Goal: Find specific page/section: Find specific page/section

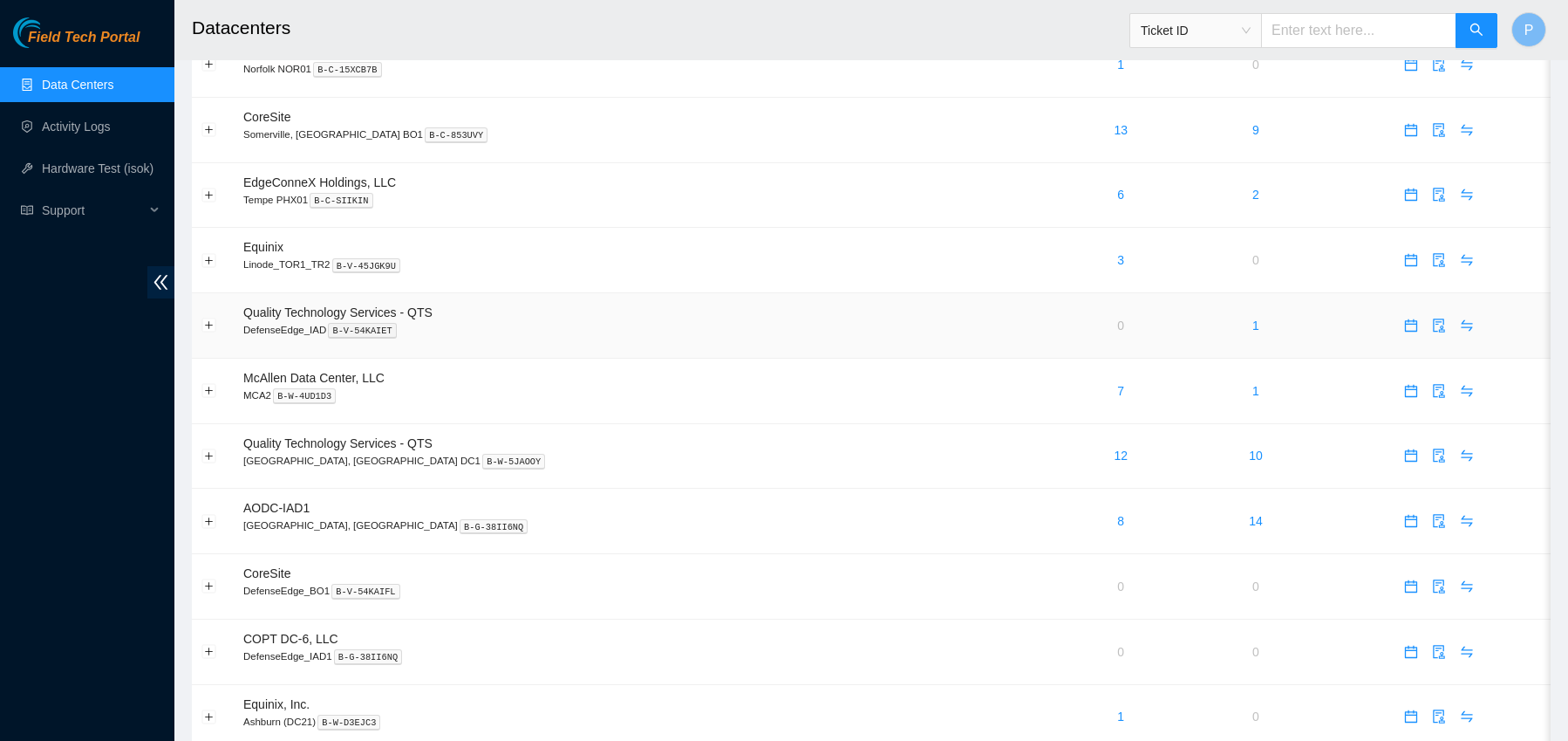
scroll to position [1172, 0]
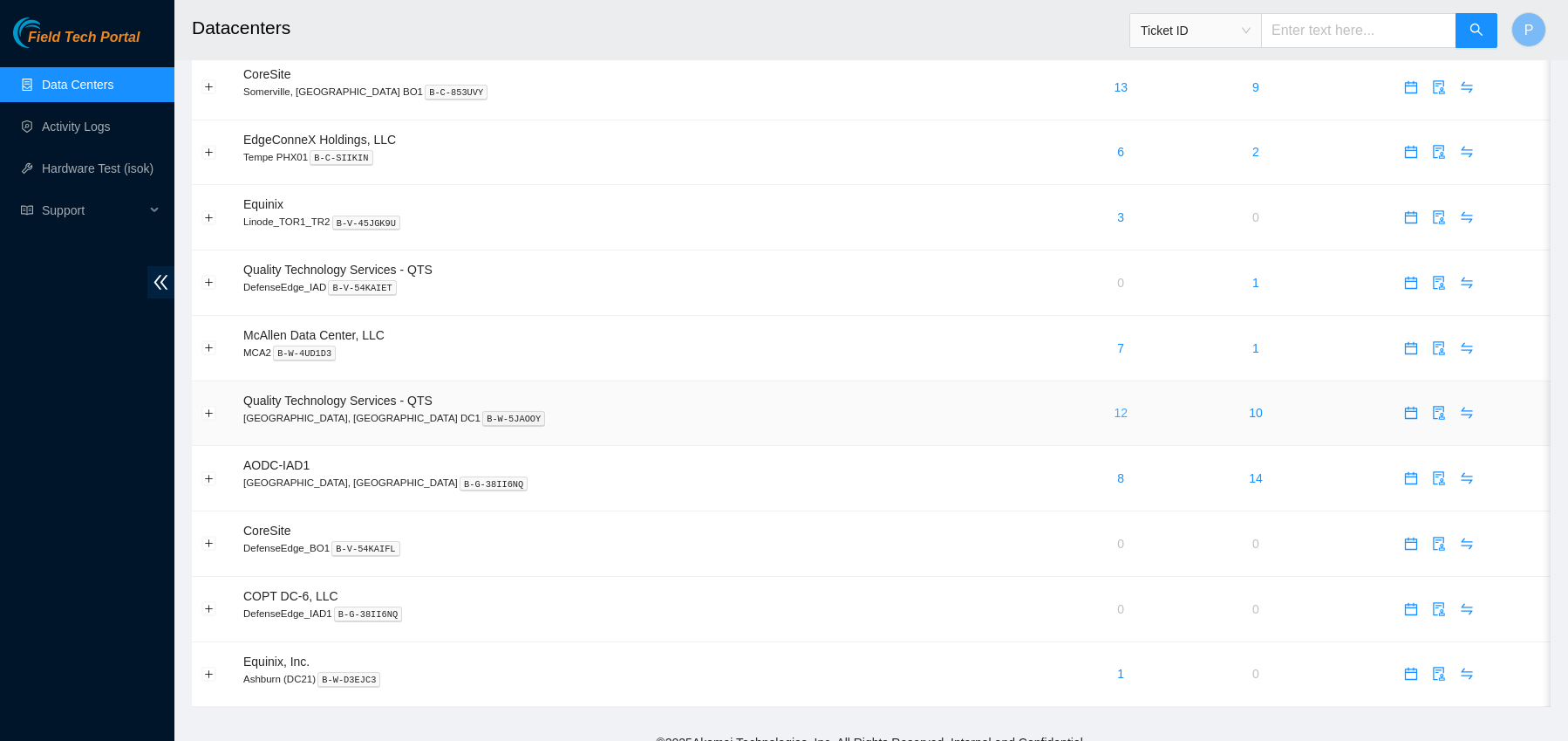
click at [1114, 411] on link "12" at bounding box center [1121, 412] width 14 height 14
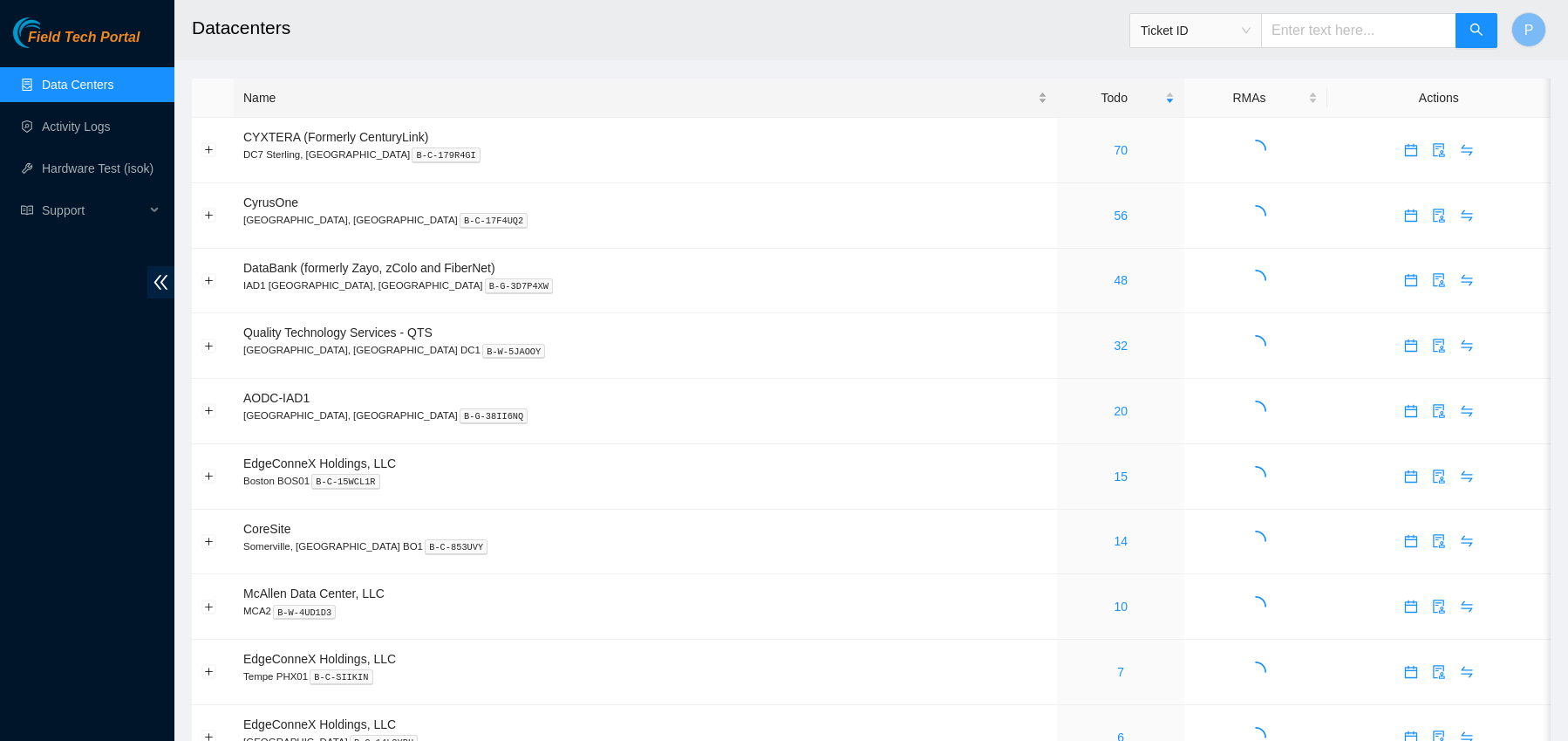
click at [458, 101] on div "Name" at bounding box center [645, 97] width 805 height 19
